Goal: Find specific page/section: Find specific page/section

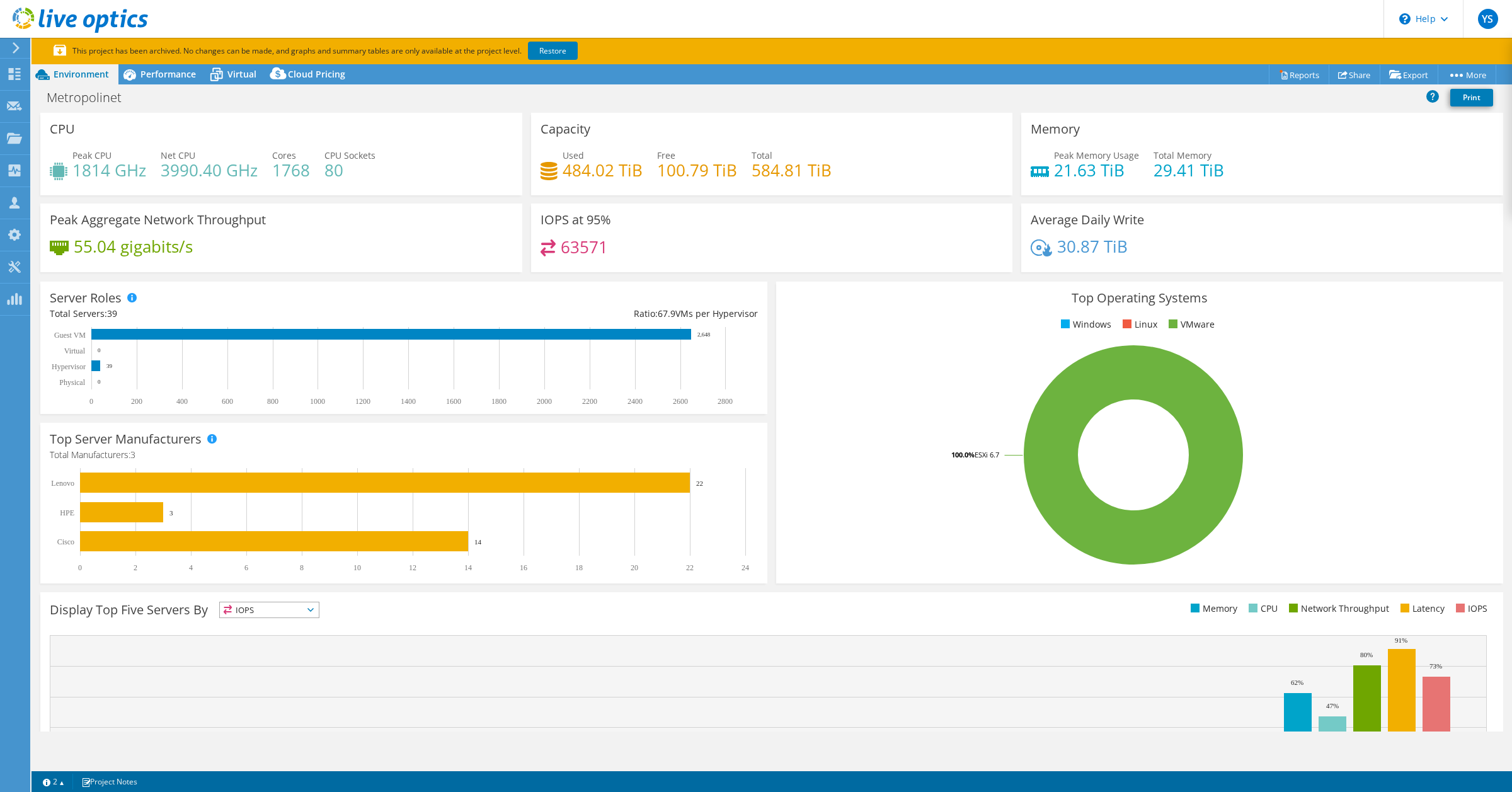
select select "USD"
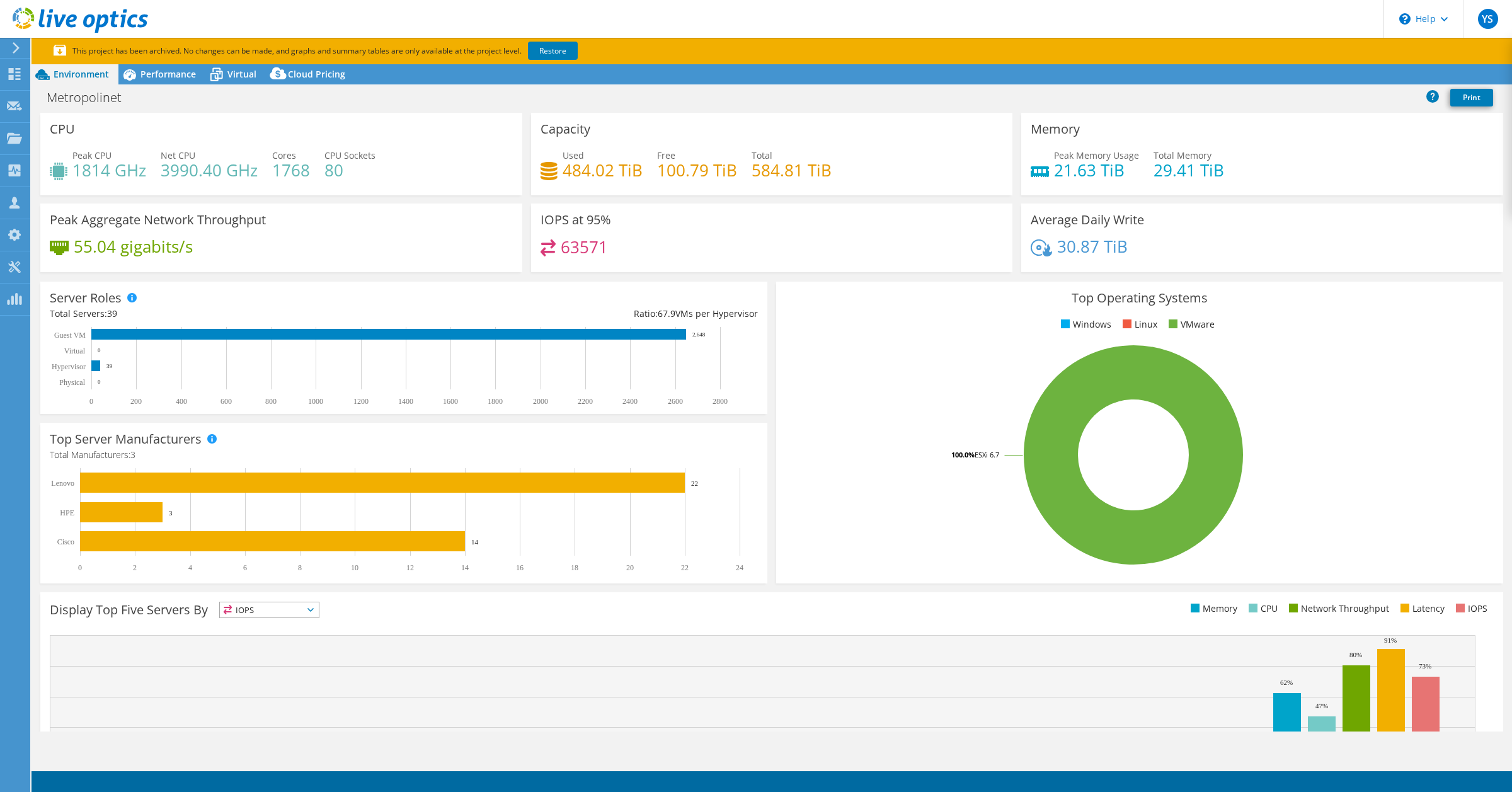
select select "USD"
click at [13, 136] on icon at bounding box center [14, 138] width 15 height 12
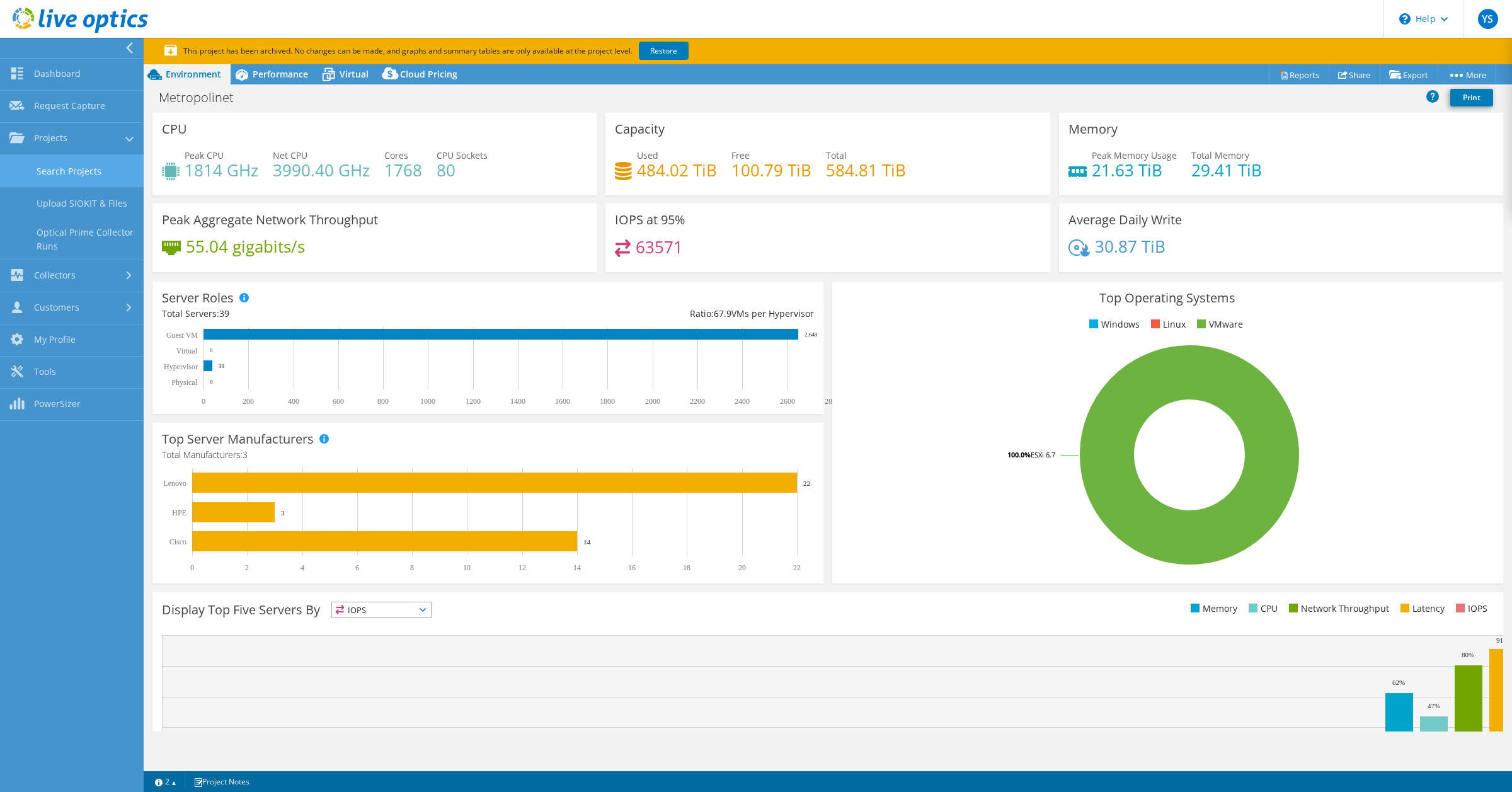
click at [74, 174] on link "Search Projects" at bounding box center [72, 171] width 144 height 32
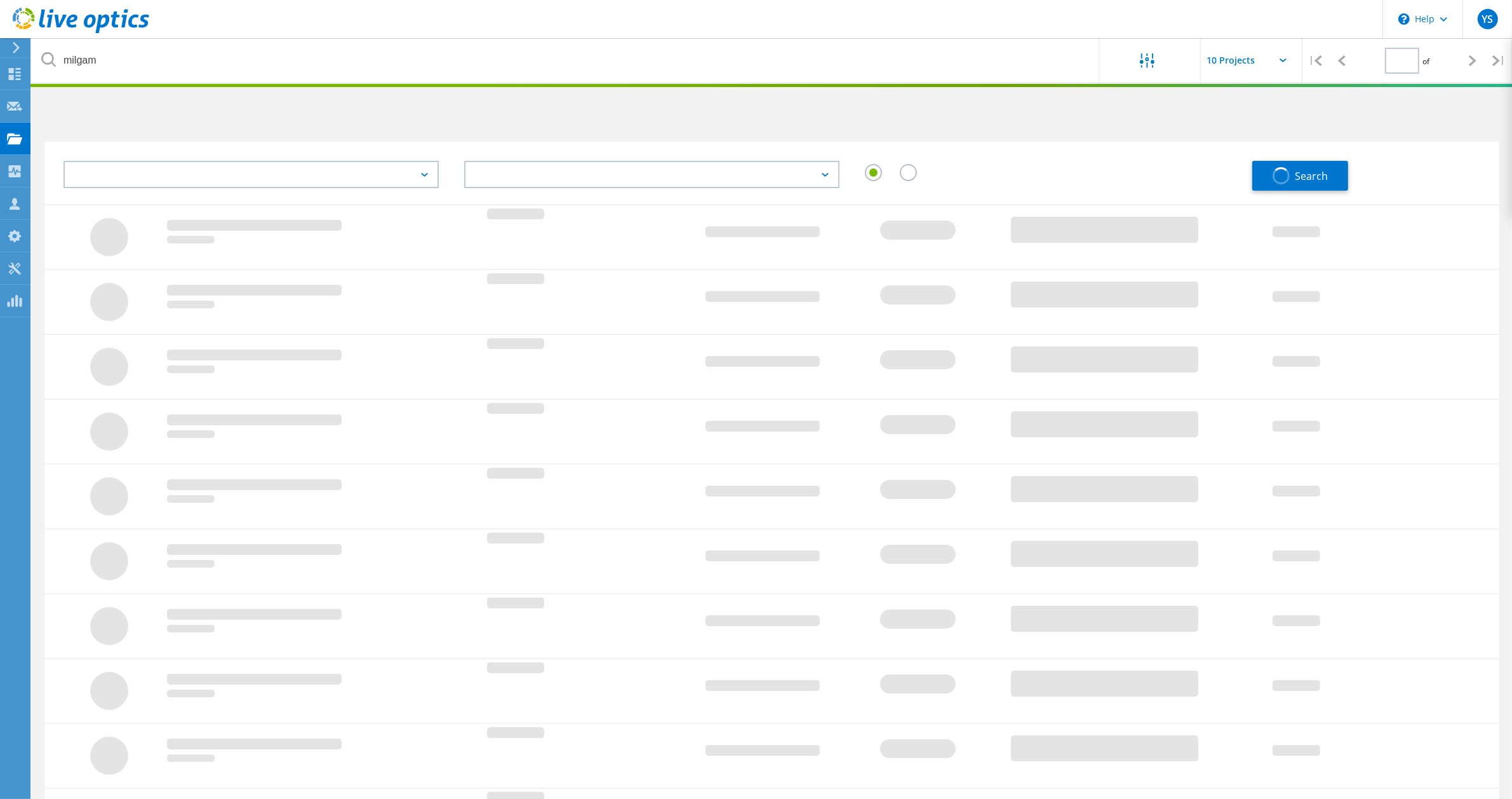
type input "1"
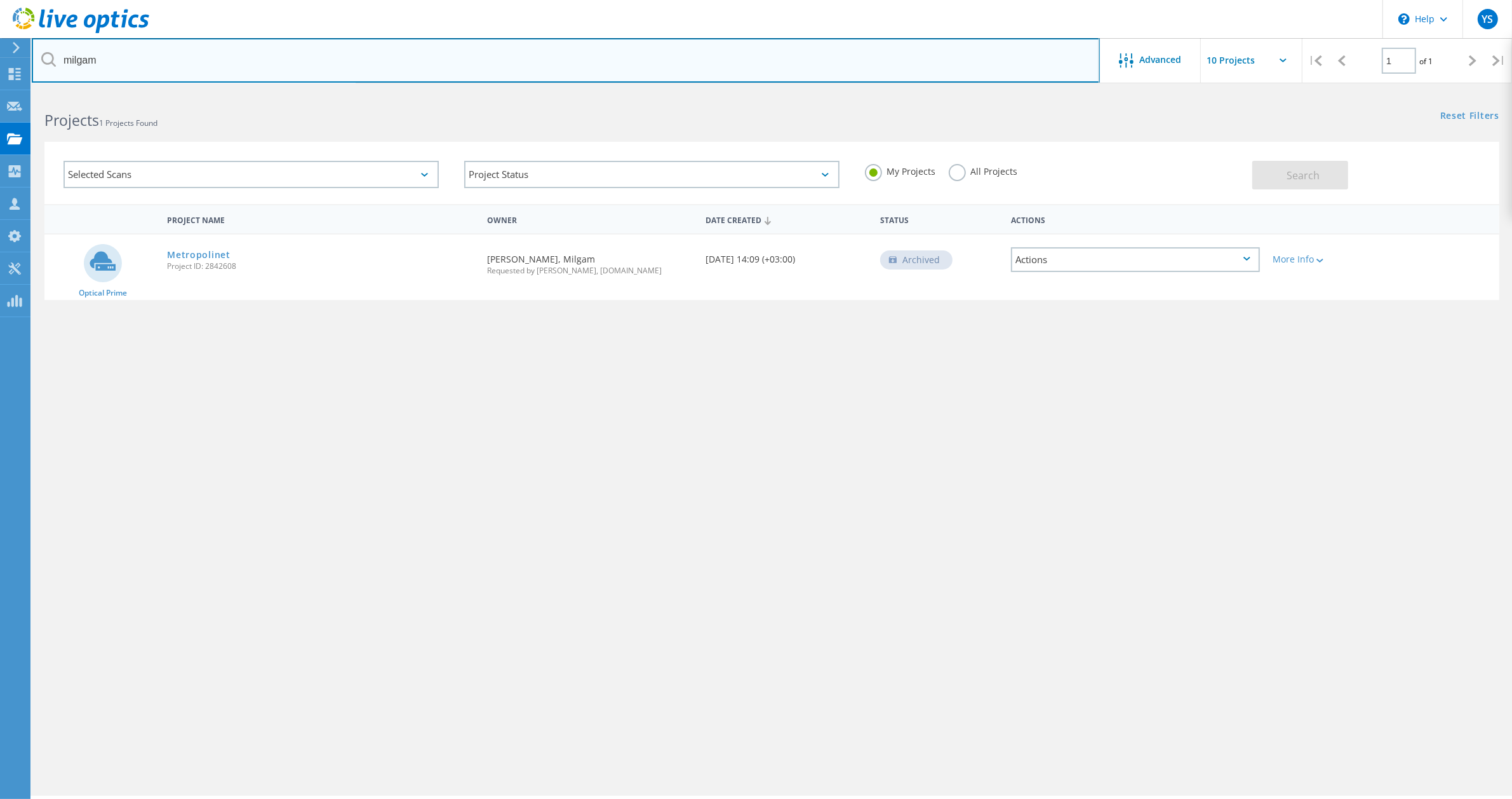
click at [137, 57] on input "milgam" at bounding box center [566, 60] width 1068 height 45
type input "m"
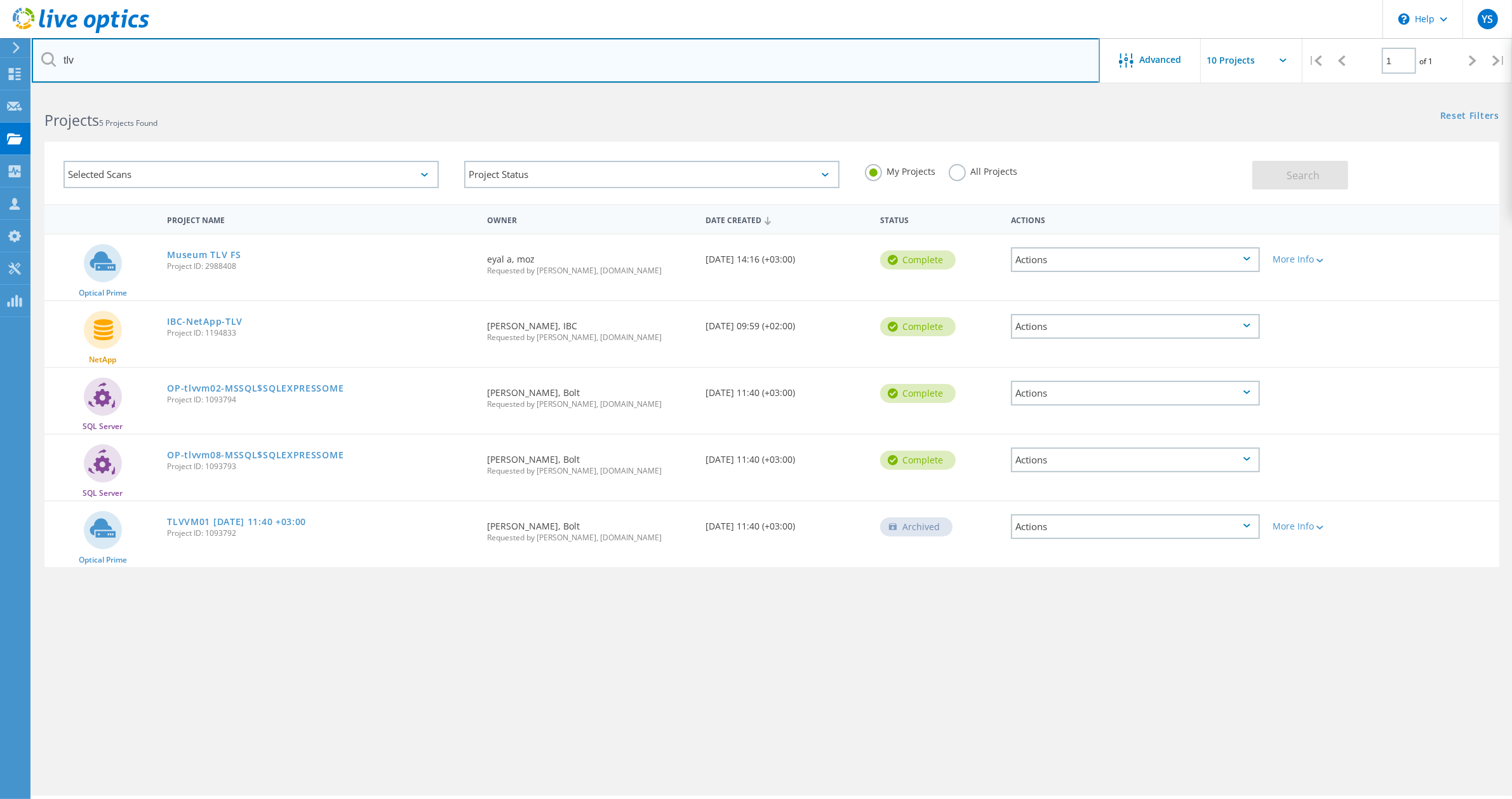
click at [158, 60] on input "tlv" at bounding box center [566, 60] width 1068 height 45
type input "t"
type input "eyal"
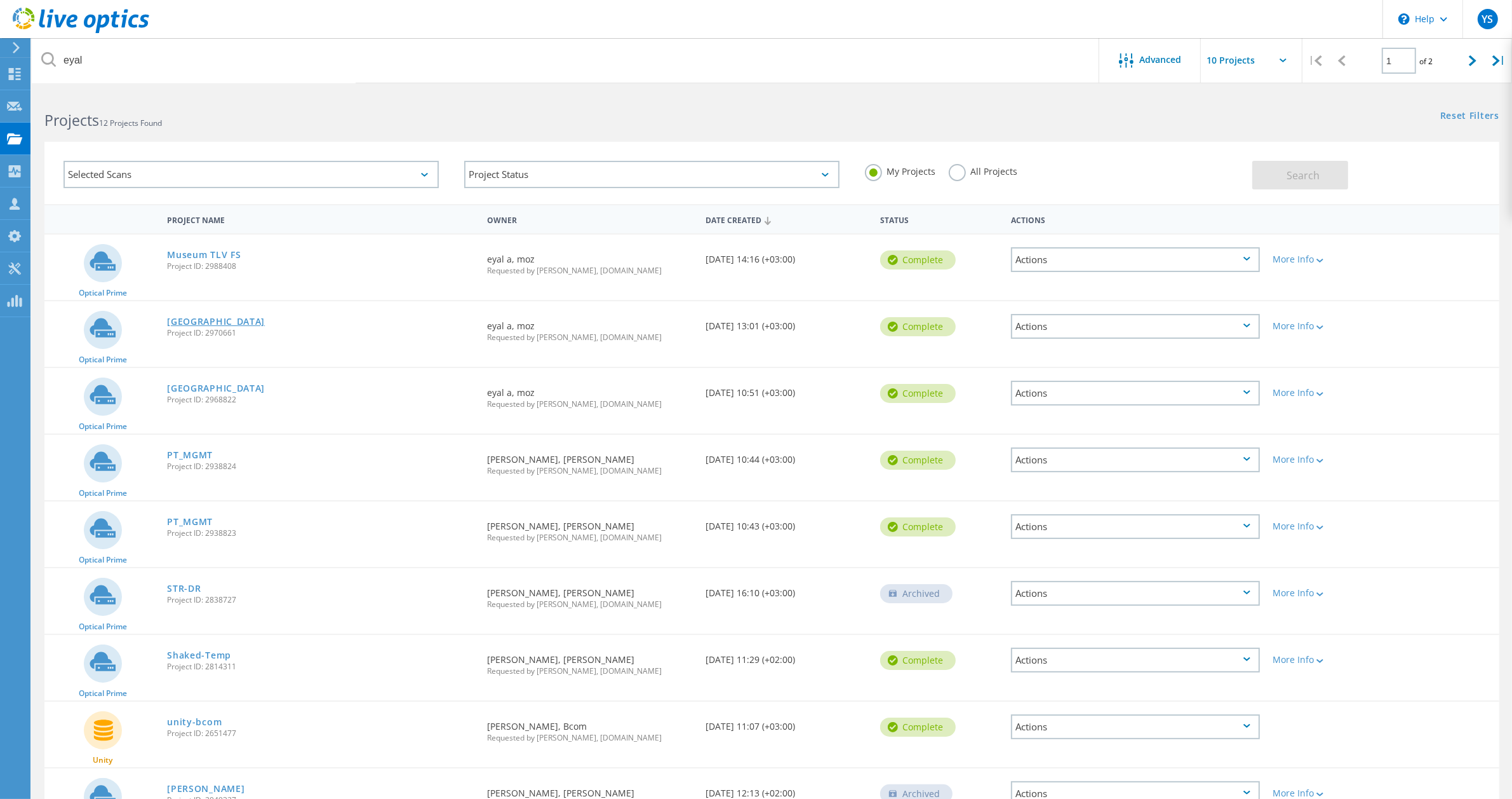
click at [220, 320] on link "Tel Aviv Museum" at bounding box center [216, 321] width 98 height 9
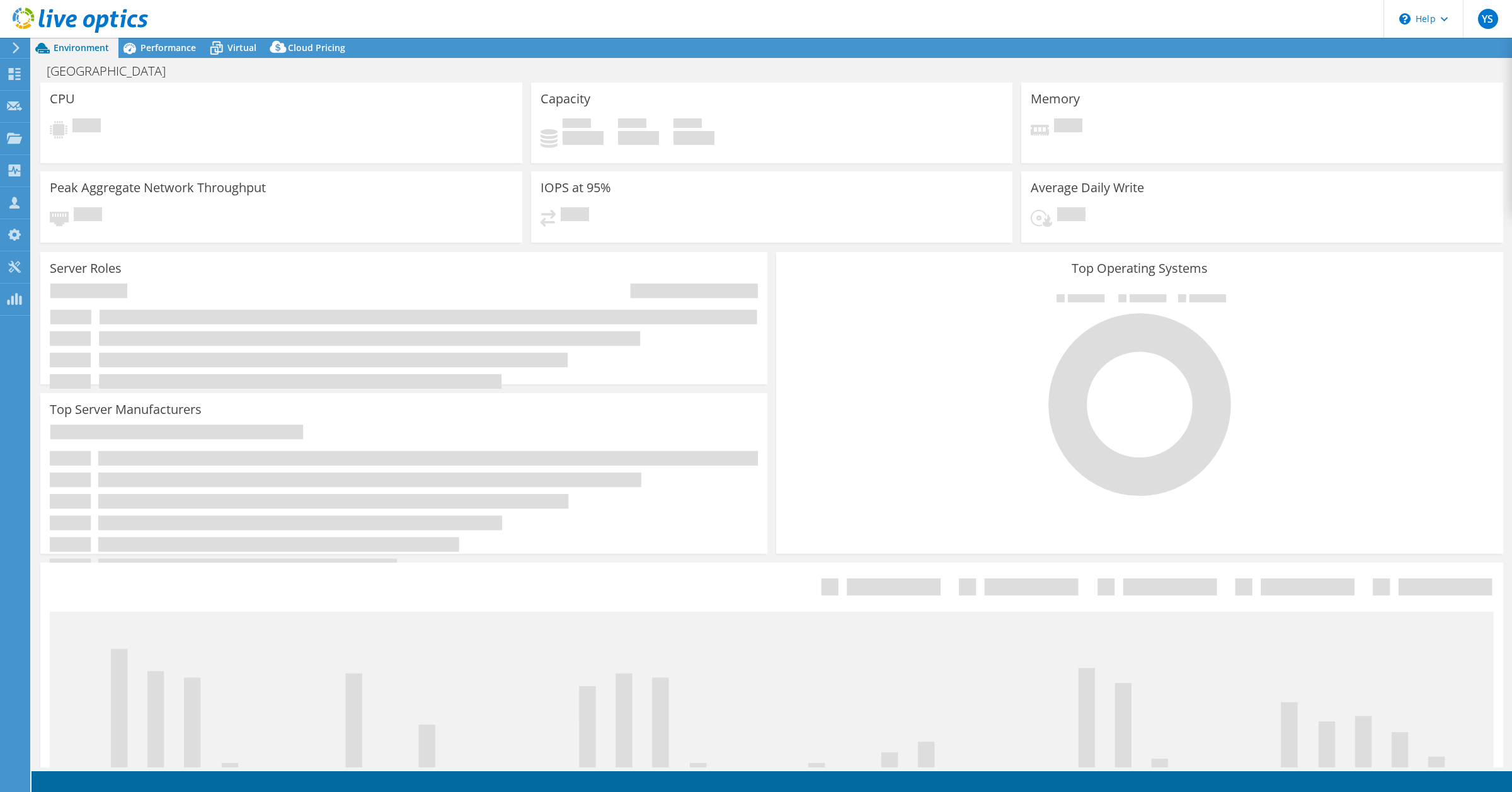
select select "USD"
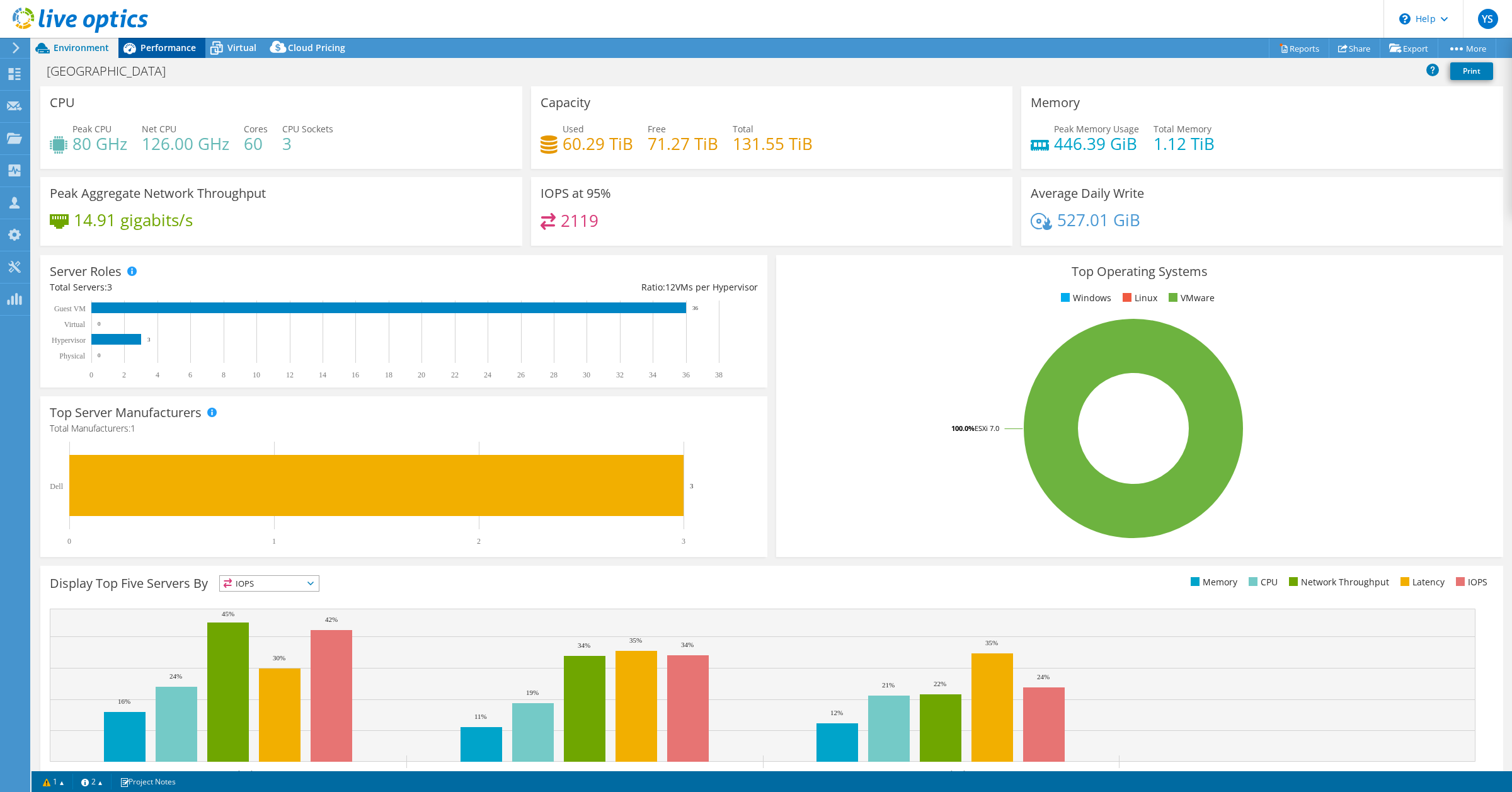
click at [180, 46] on span "Performance" at bounding box center [168, 48] width 56 height 12
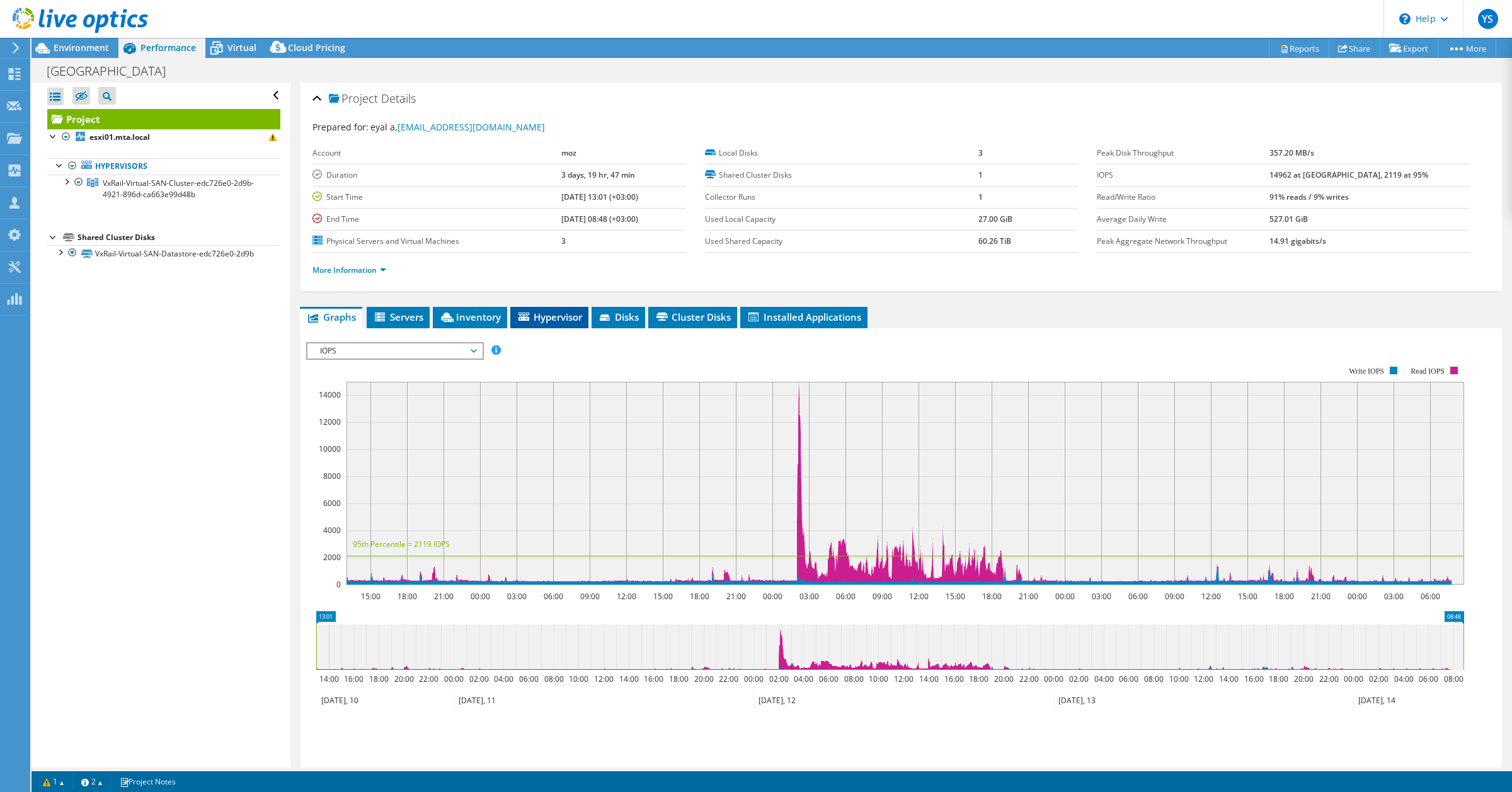
click at [567, 311] on span "Hypervisor" at bounding box center [550, 317] width 66 height 13
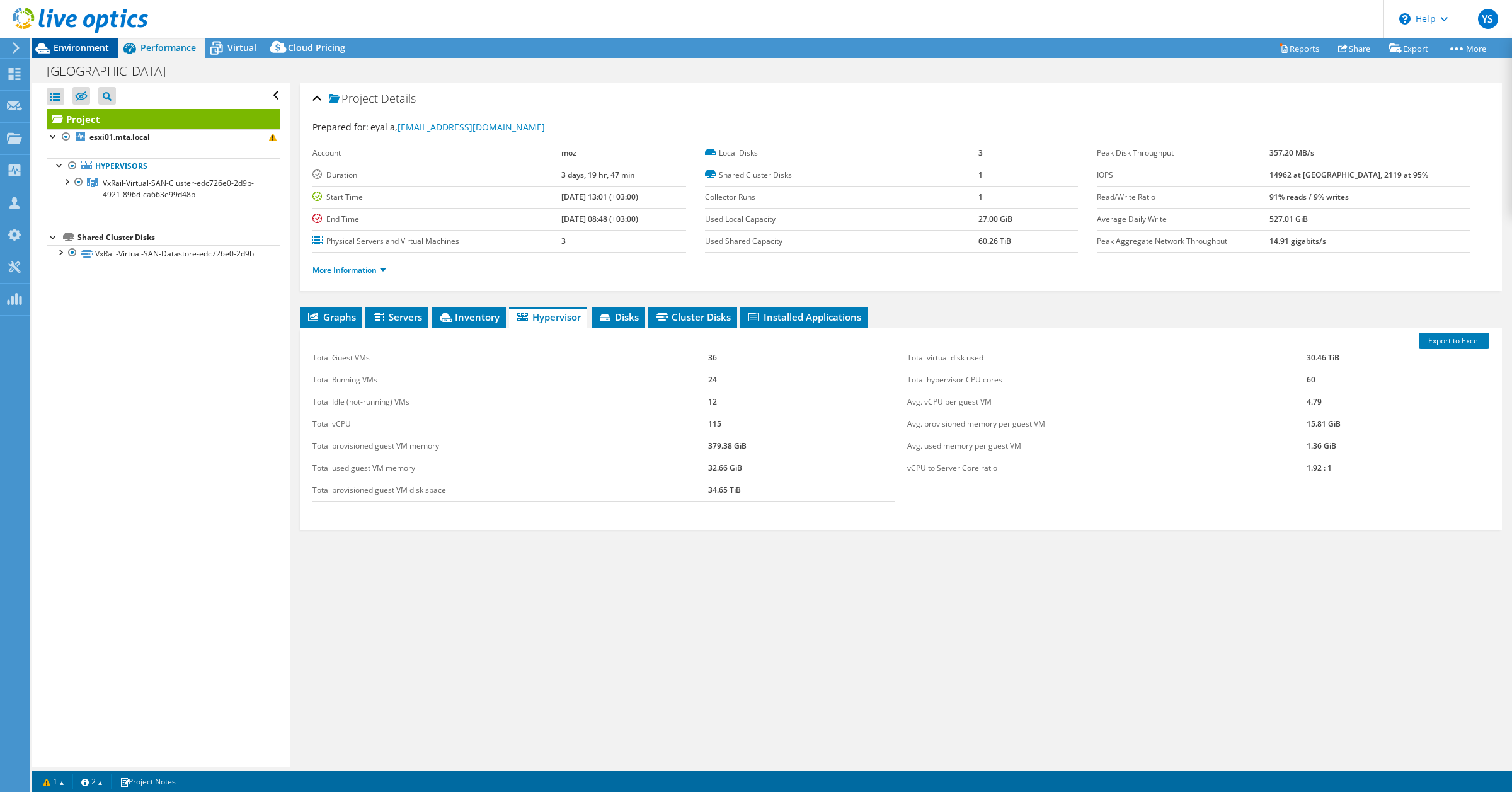
click at [93, 54] on div "Environment" at bounding box center [75, 48] width 87 height 20
